Goal: Task Accomplishment & Management: Use online tool/utility

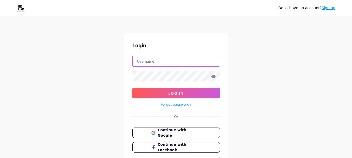
click at [165, 63] on input "text" at bounding box center [176, 61] width 87 height 10
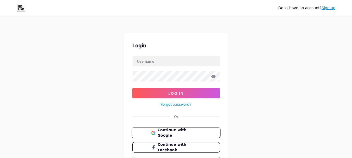
click at [161, 132] on span "Continue with Google" at bounding box center [178, 132] width 43 height 11
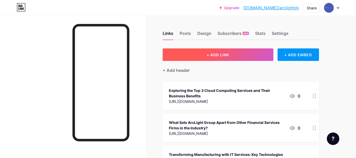
click at [216, 52] on button "+ ADD LINK" at bounding box center [218, 54] width 111 height 13
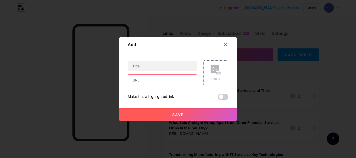
click at [149, 80] on input "text" at bounding box center [162, 80] width 69 height 10
paste input "[URL][DOMAIN_NAME]"
type input "[URL][DOMAIN_NAME]"
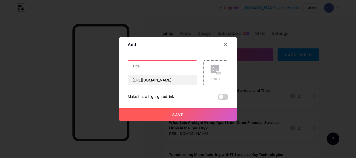
click at [143, 67] on input "text" at bounding box center [162, 66] width 69 height 10
paste input "IT Support Financial Services Firms: IT Solutions and Compliance"
type input "IT Support Financial Services Firms: IT Solutions and Compliance"
click at [221, 97] on span at bounding box center [223, 97] width 10 height 6
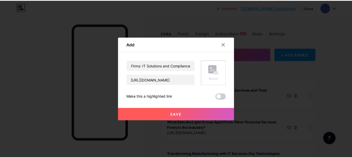
scroll to position [0, 0]
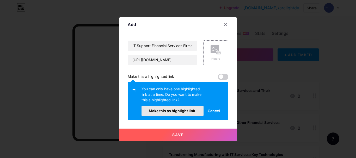
click at [180, 111] on span "Make this as highlight link." at bounding box center [172, 111] width 47 height 4
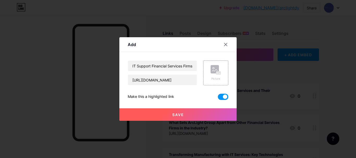
click at [185, 116] on button "Save" at bounding box center [177, 114] width 117 height 13
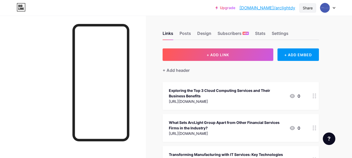
click at [307, 8] on div "Share" at bounding box center [308, 7] width 10 height 5
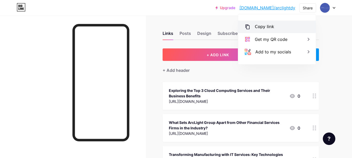
click at [258, 26] on div "Copy link" at bounding box center [264, 27] width 19 height 6
